Goal: Obtain resource: Download file/media

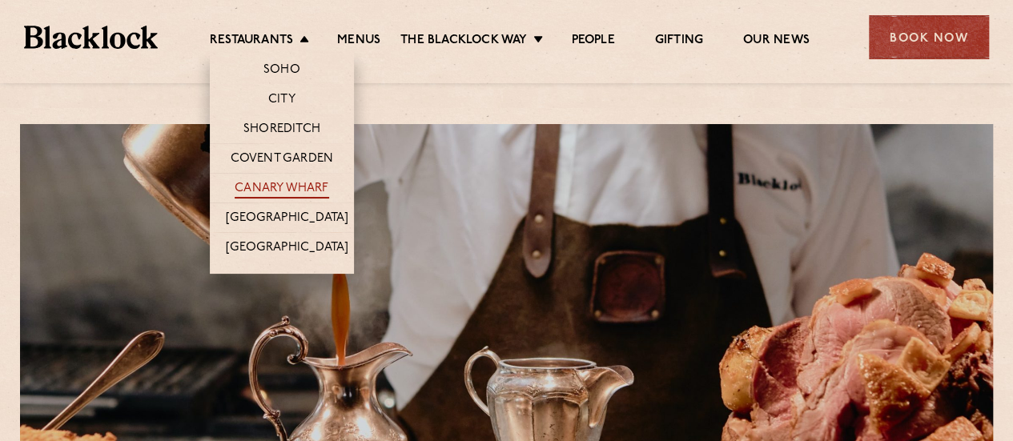
click at [307, 185] on link "Canary Wharf" at bounding box center [282, 190] width 94 height 18
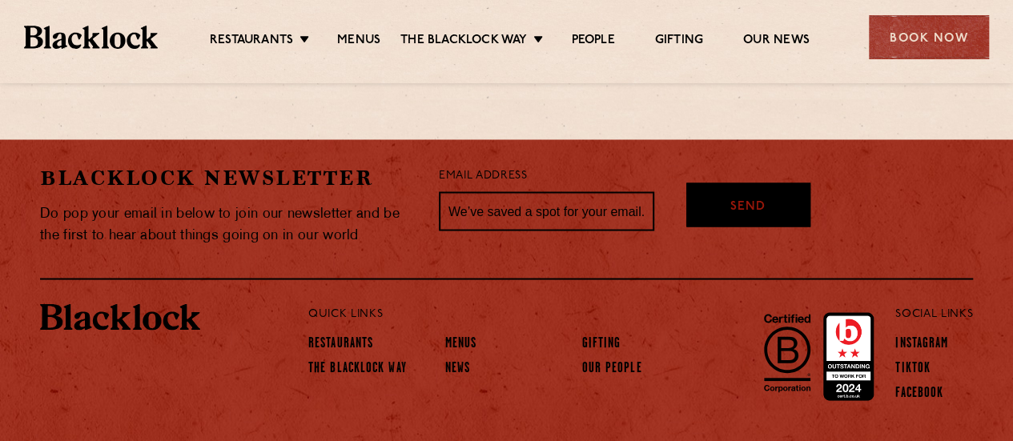
scroll to position [1386, 0]
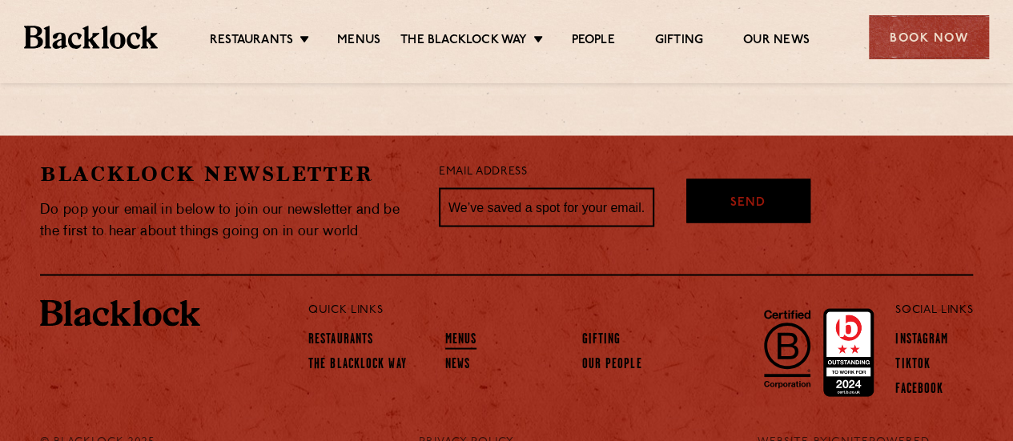
click at [465, 332] on link "Menus" at bounding box center [461, 341] width 32 height 18
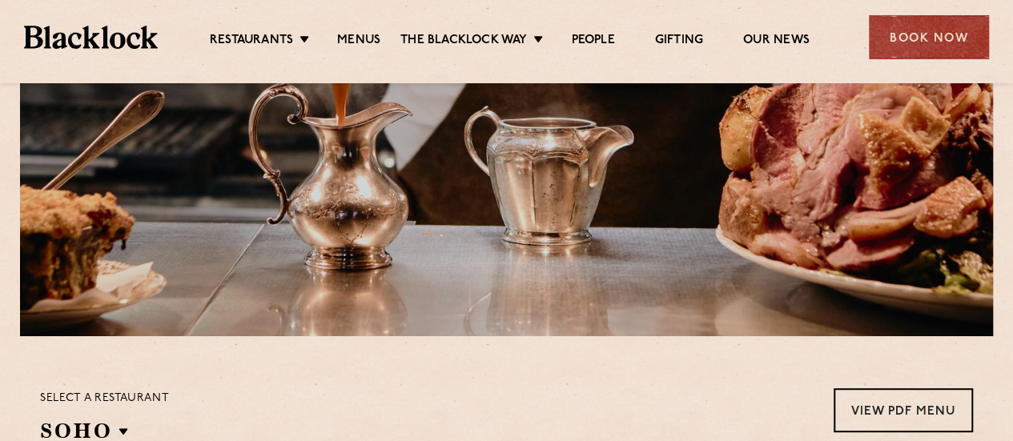
scroll to position [481, 0]
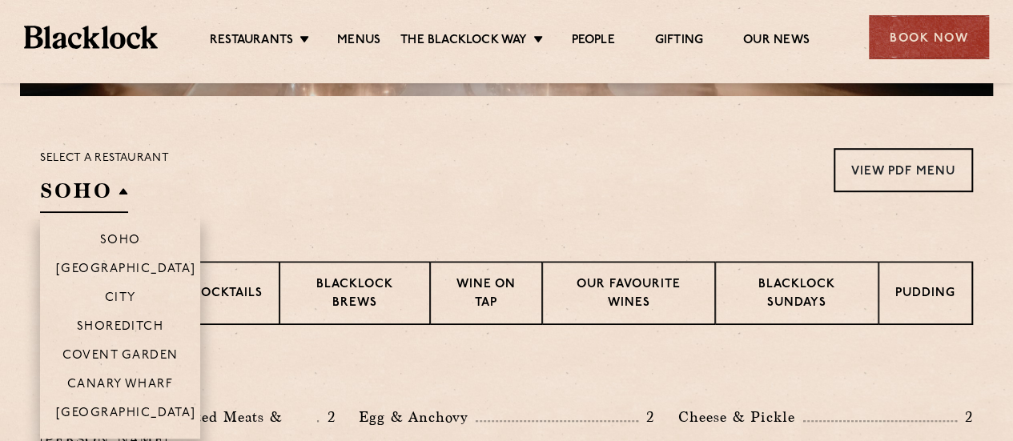
click at [115, 187] on h2 "SOHO" at bounding box center [84, 195] width 88 height 36
click at [118, 389] on p "Canary Wharf" at bounding box center [120, 386] width 106 height 16
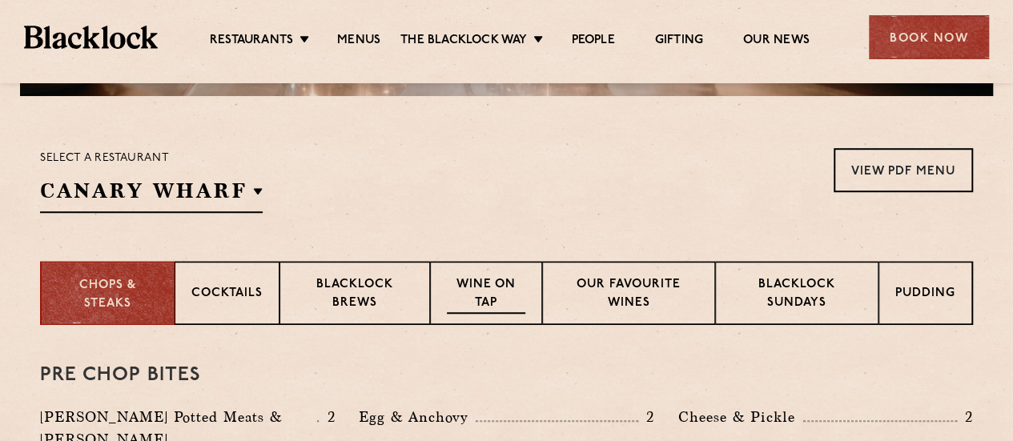
click at [468, 296] on p "Wine on Tap" at bounding box center [486, 295] width 79 height 38
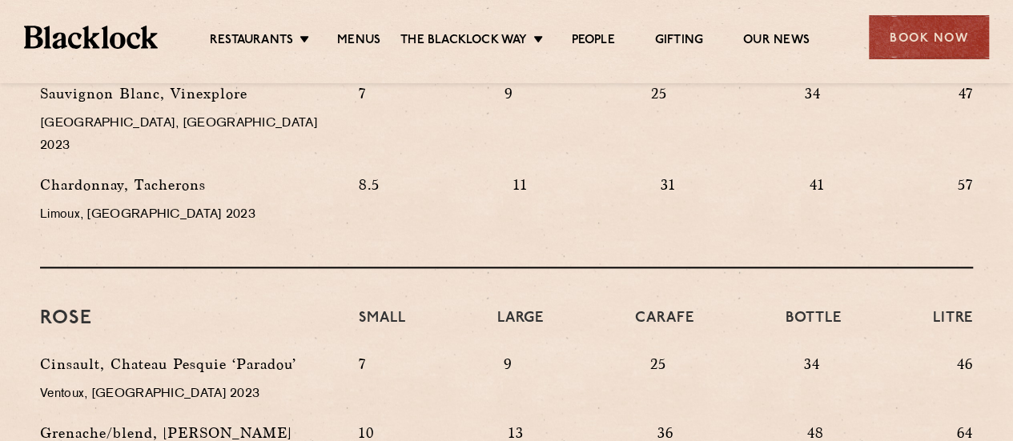
scroll to position [1041, 0]
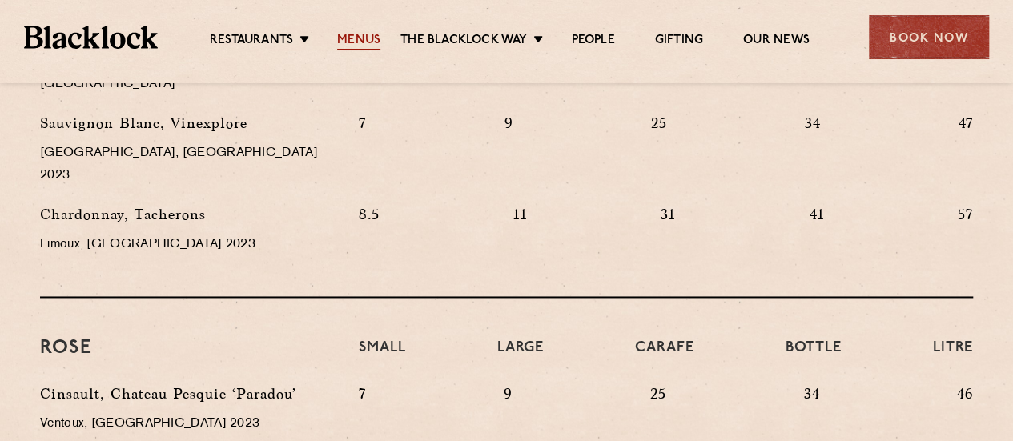
click at [368, 40] on link "Menus" at bounding box center [358, 42] width 43 height 18
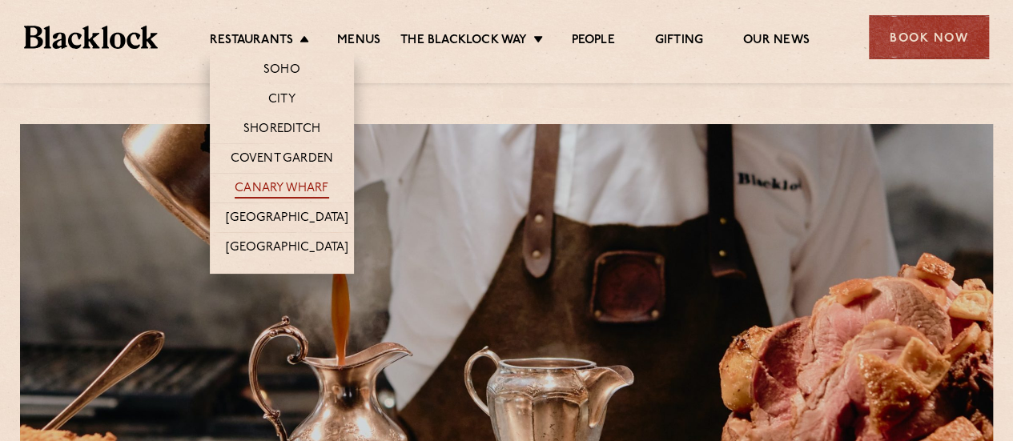
click at [306, 194] on link "Canary Wharf" at bounding box center [282, 190] width 94 height 18
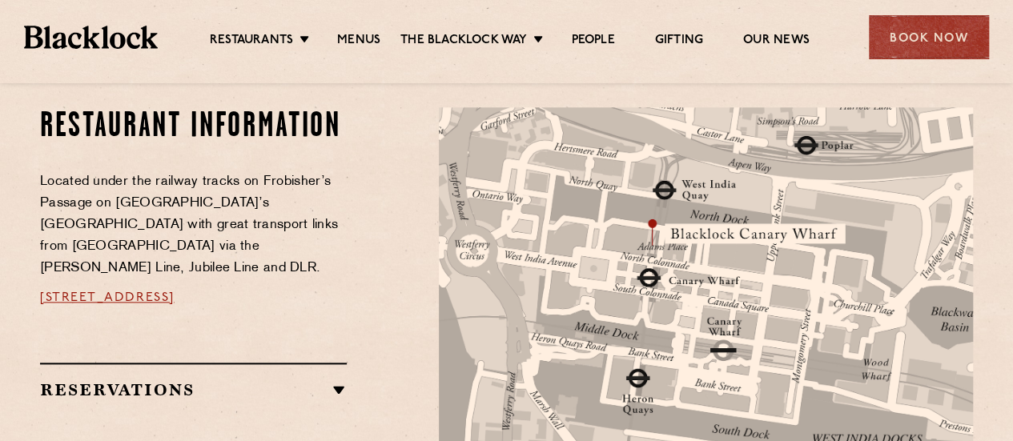
scroll to position [881, 0]
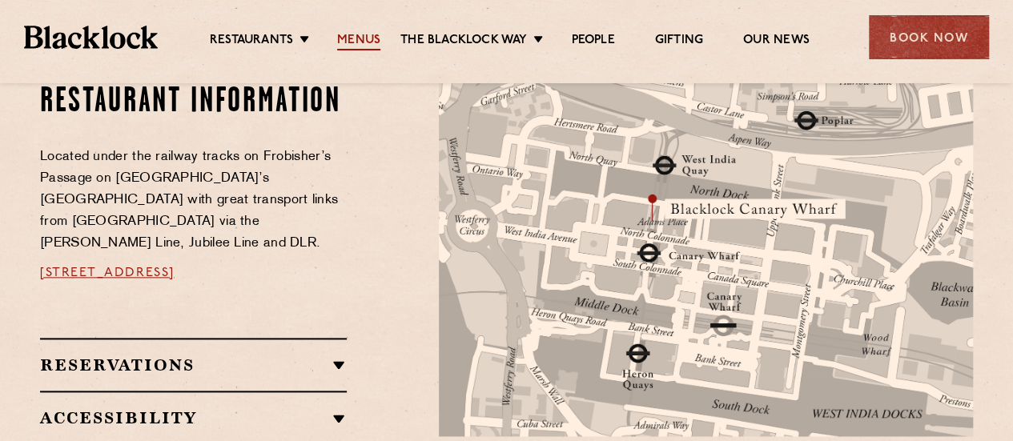
click at [343, 50] on div "Restaurants Soho City Shoreditch Covent Garden Canary Wharf Manchester Birmingh…" at bounding box center [506, 35] width 1013 height 71
click at [352, 46] on link "Menus" at bounding box center [358, 42] width 43 height 18
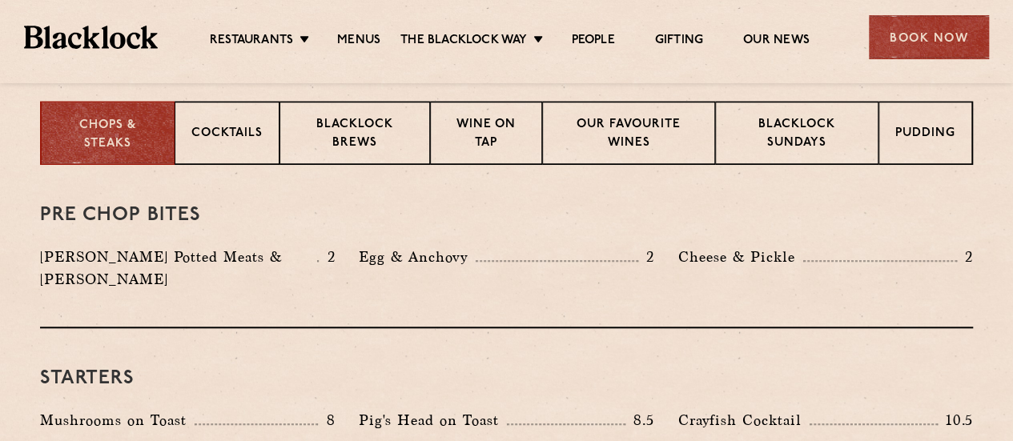
scroll to position [481, 0]
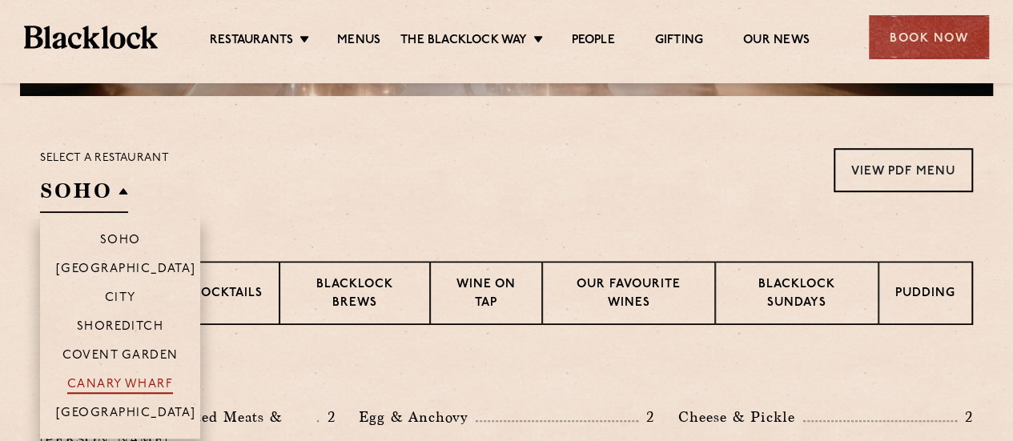
click at [139, 380] on p "Canary Wharf" at bounding box center [120, 386] width 106 height 16
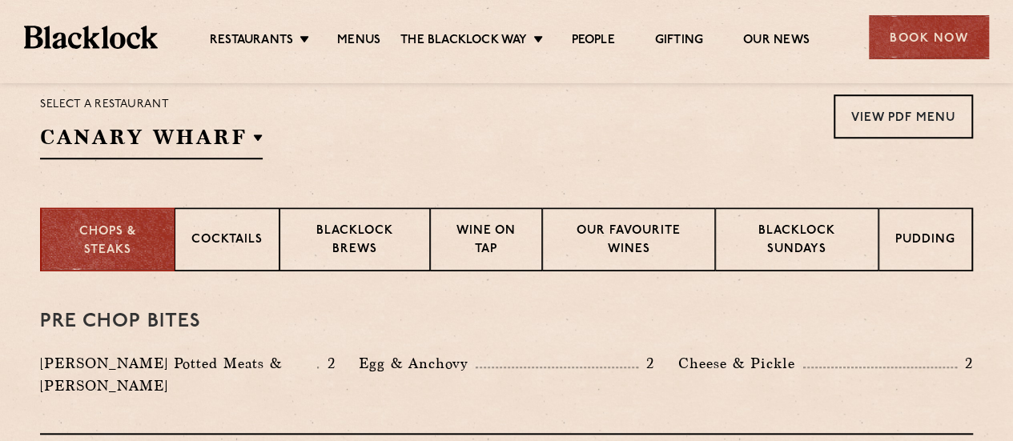
scroll to position [561, 0]
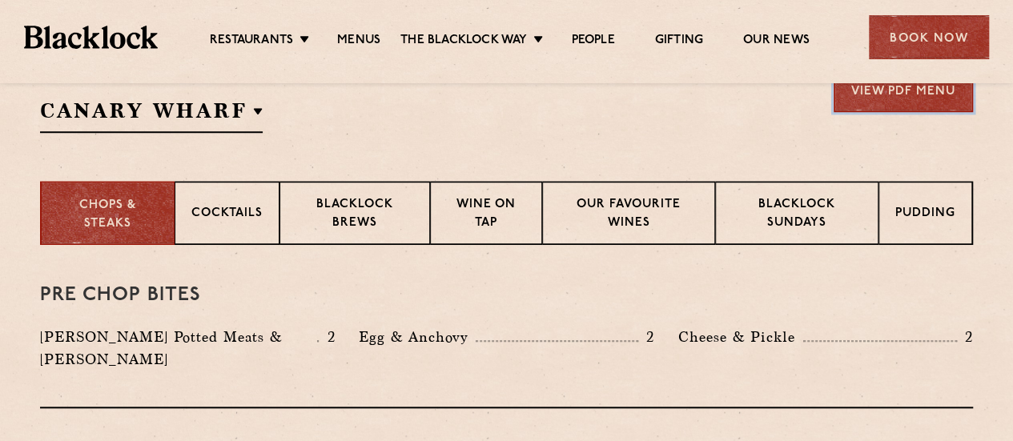
click at [843, 95] on link "View PDF Menu" at bounding box center [903, 90] width 139 height 44
